Goal: Stay updated: Stay updated

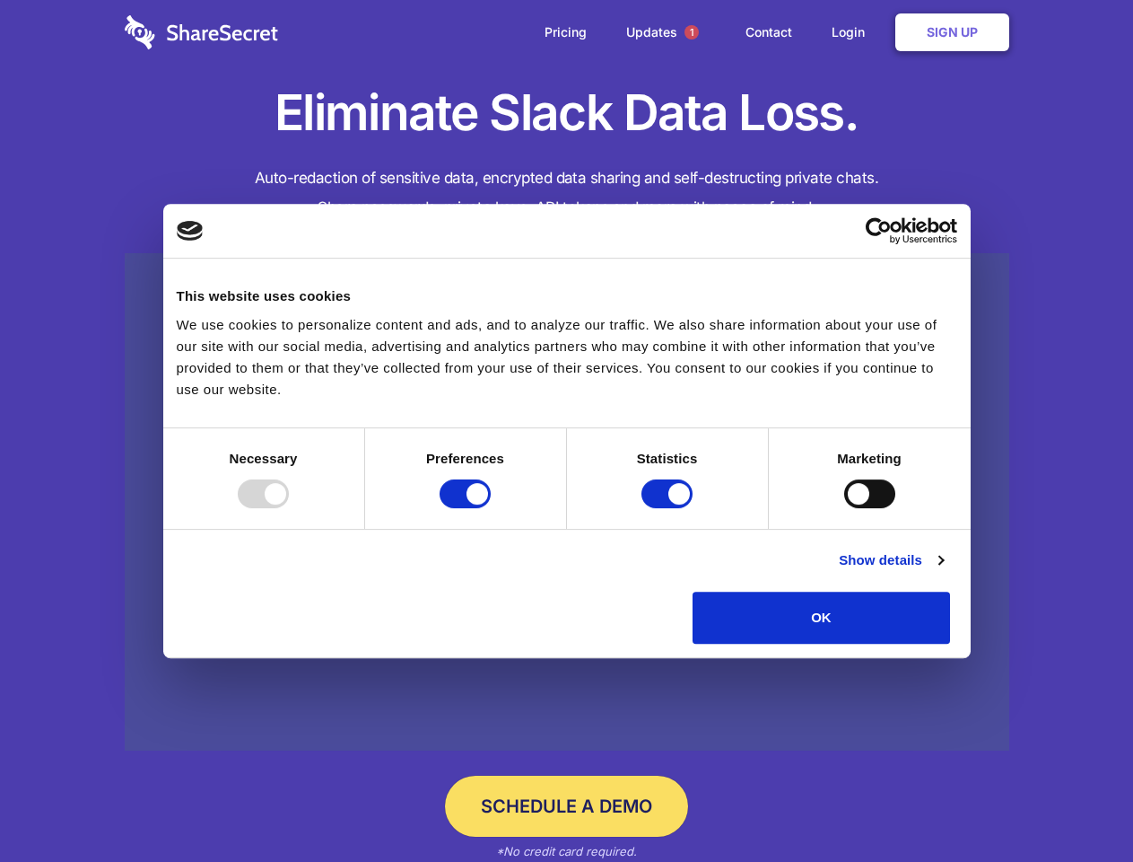
click at [289, 508] on div at bounding box center [263, 493] width 51 height 29
click at [491, 508] on input "Preferences" at bounding box center [465, 493] width 51 height 29
checkbox input "false"
click at [669, 508] on input "Statistics" at bounding box center [667, 493] width 51 height 29
checkbox input "false"
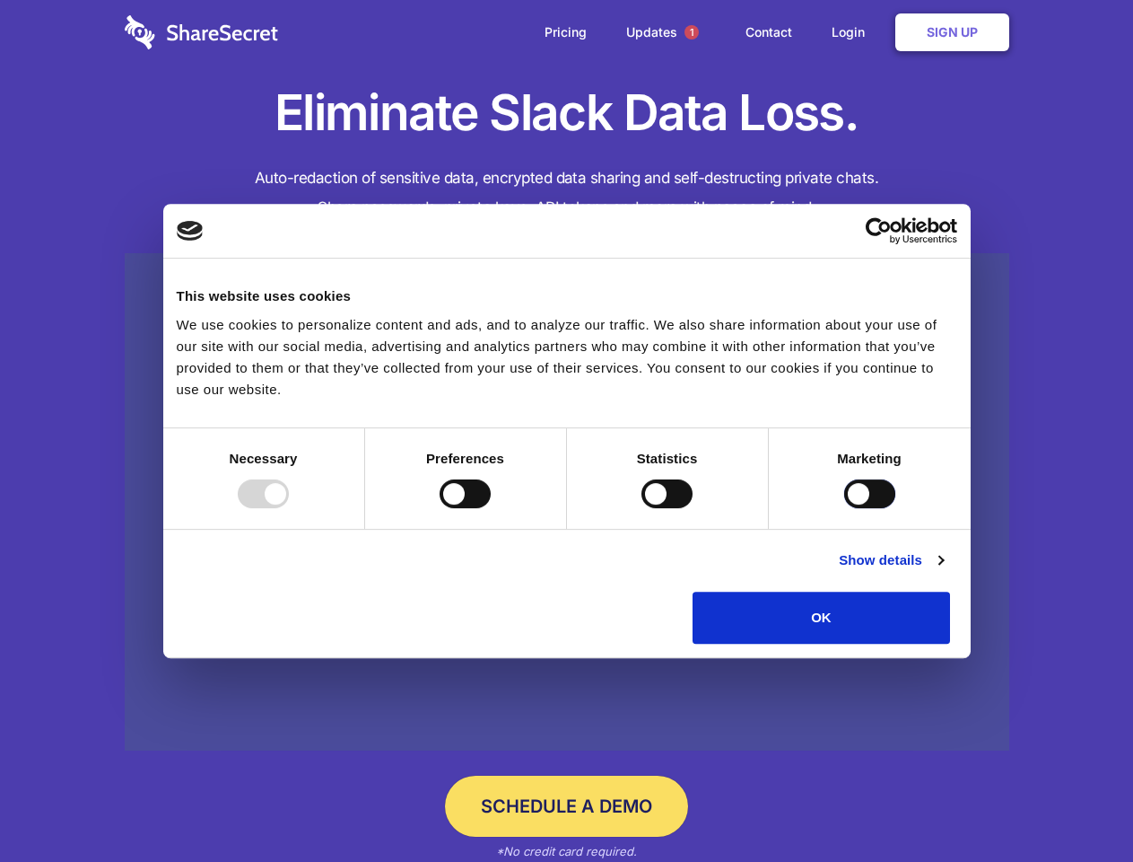
click at [844, 508] on input "Marketing" at bounding box center [869, 493] width 51 height 29
checkbox input "true"
click at [943, 571] on link "Show details" at bounding box center [891, 560] width 104 height 22
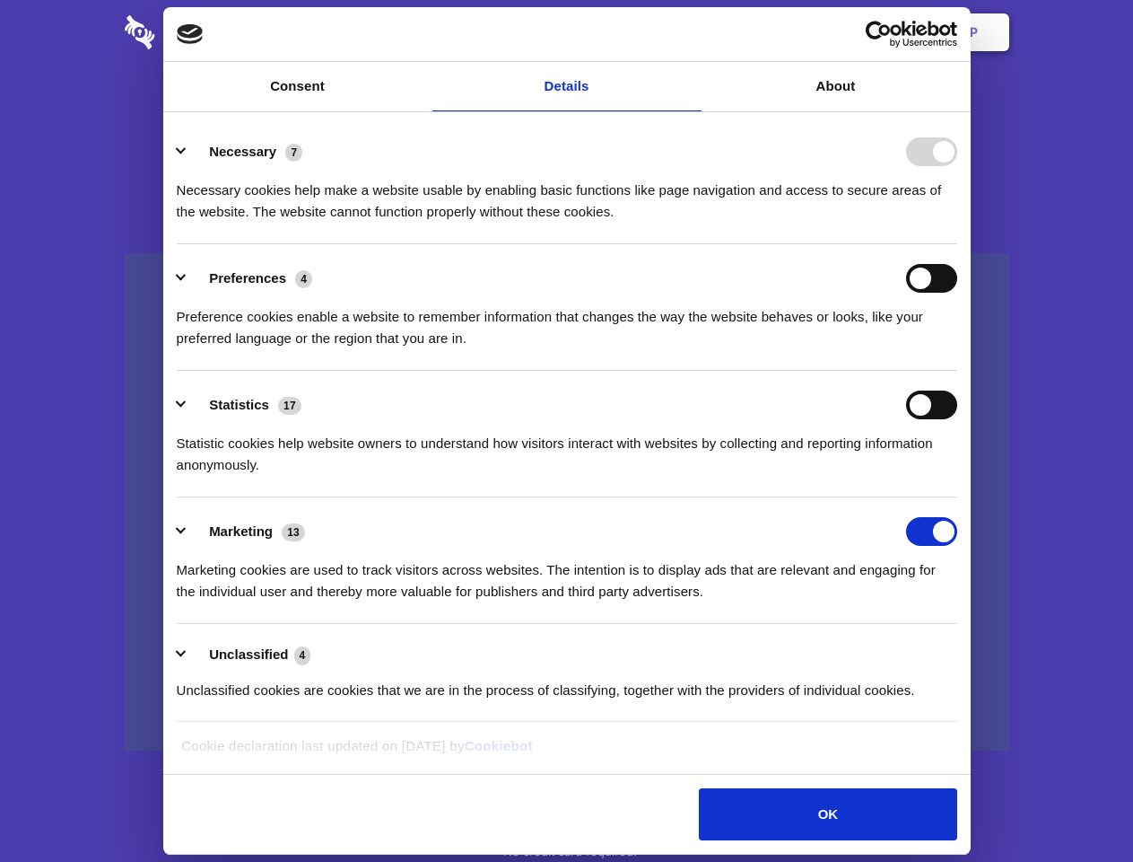
click at [958, 244] on li "Necessary 7 Necessary cookies help make a website usable by enabling basic func…" at bounding box center [567, 181] width 781 height 127
click at [691, 32] on span "1" at bounding box center [692, 32] width 14 height 14
